Goal: Task Accomplishment & Management: Manage account settings

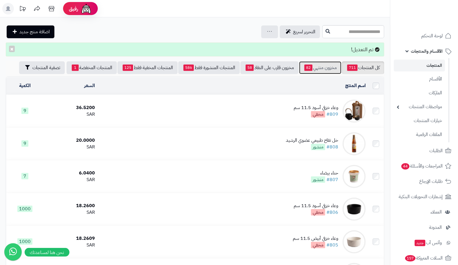
click at [323, 66] on link "مخزون منتهي 82" at bounding box center [320, 67] width 42 height 13
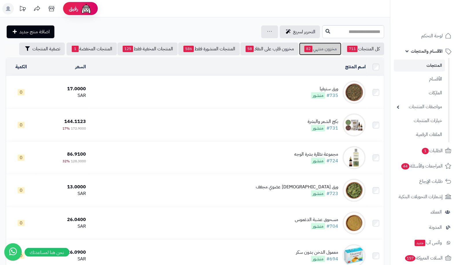
click at [328, 48] on link "مخزون منتهي 82" at bounding box center [320, 49] width 42 height 13
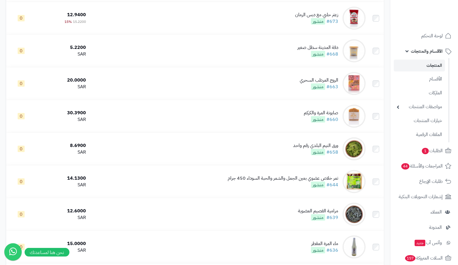
scroll to position [432, 0]
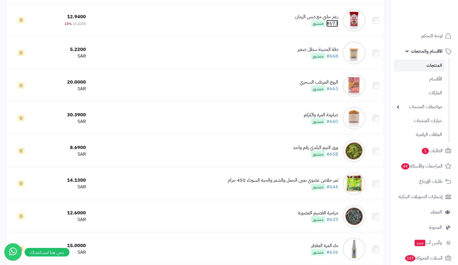
click at [332, 21] on link "#673" at bounding box center [332, 23] width 12 height 7
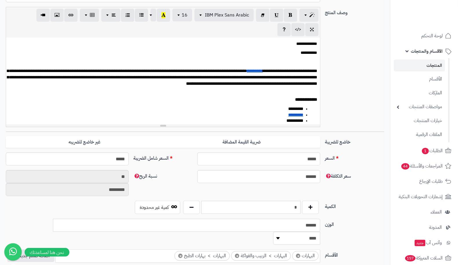
scroll to position [125, 0]
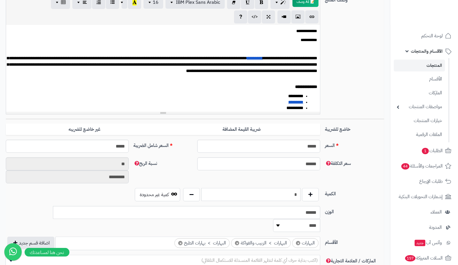
drag, startPoint x: 277, startPoint y: 196, endPoint x: 311, endPoint y: 194, distance: 34.8
click at [311, 194] on div "*" at bounding box center [251, 194] width 139 height 13
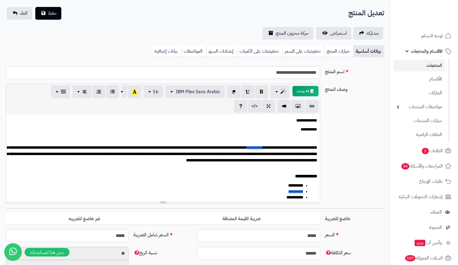
scroll to position [0, 0]
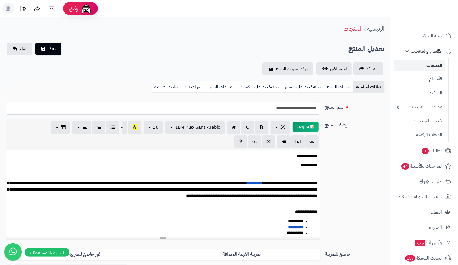
type input "**"
click at [50, 46] on span "حفظ" at bounding box center [52, 48] width 9 height 7
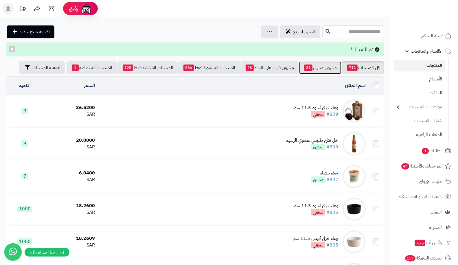
click at [319, 65] on link "مخزون منتهي 81" at bounding box center [320, 67] width 42 height 13
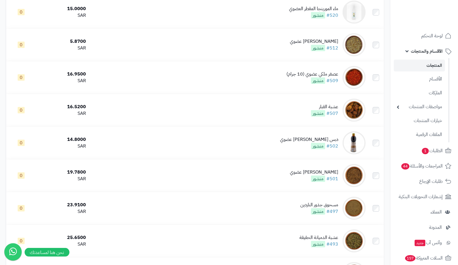
scroll to position [1650, 0]
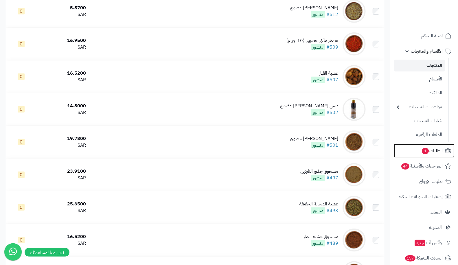
click at [438, 152] on span "الطلبات 1" at bounding box center [431, 151] width 21 height 8
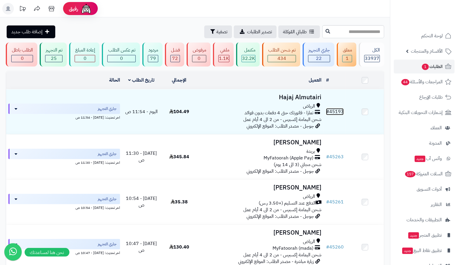
click at [333, 110] on link "# 45193" at bounding box center [335, 111] width 18 height 7
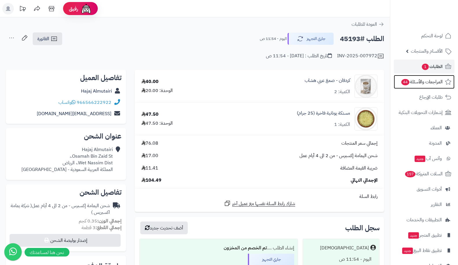
click at [415, 80] on span "المراجعات والأسئلة 44" at bounding box center [422, 82] width 42 height 8
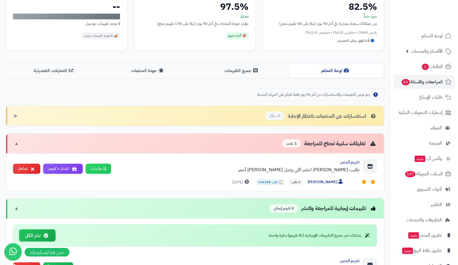
scroll to position [78, 0]
